Goal: Navigation & Orientation: Go to known website

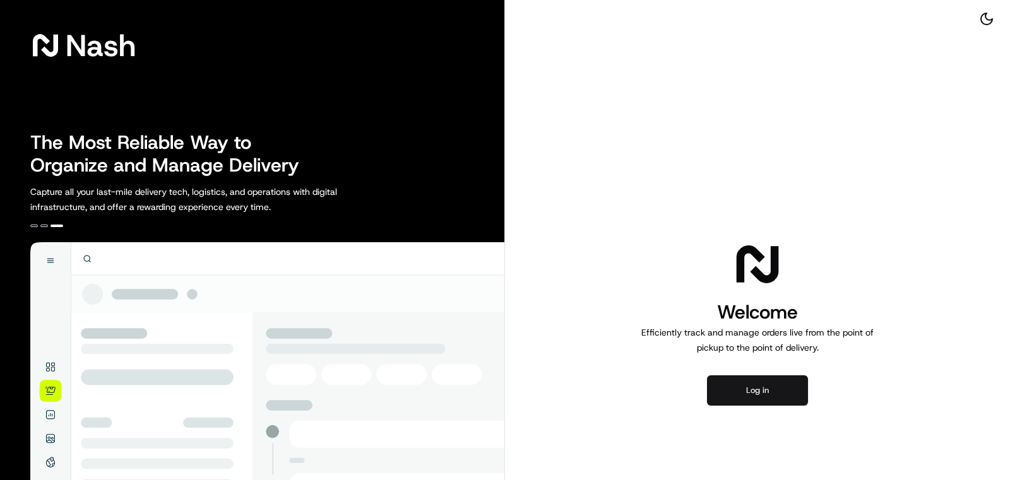
click at [765, 387] on button "Log in" at bounding box center [757, 390] width 101 height 30
